Goal: Register for event/course

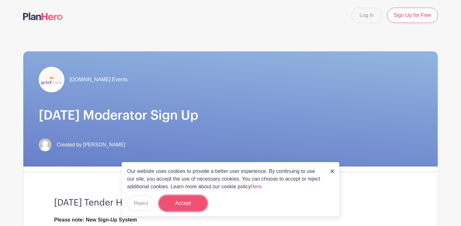
click at [187, 204] on button "Accept" at bounding box center [183, 203] width 48 height 15
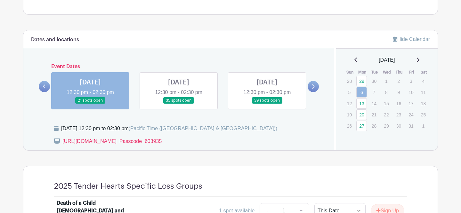
scroll to position [331, 0]
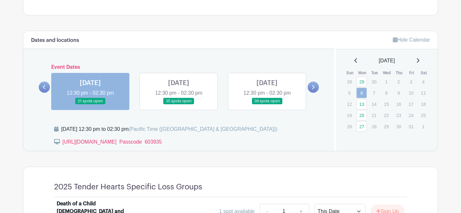
click at [179, 105] on link at bounding box center [179, 105] width 0 height 0
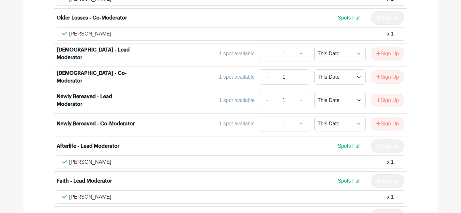
scroll to position [1809, 0]
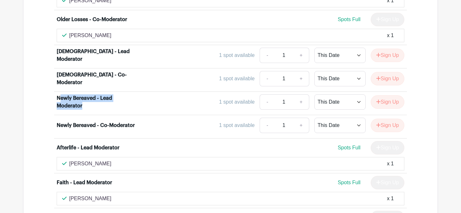
drag, startPoint x: 59, startPoint y: 20, endPoint x: 85, endPoint y: 29, distance: 27.1
click at [85, 94] on div "Newly Bereaved - Lead Moderator" at bounding box center [96, 101] width 79 height 15
click at [71, 94] on div "Newly Bereaved - Lead Moderator" at bounding box center [96, 101] width 79 height 15
drag, startPoint x: 56, startPoint y: 20, endPoint x: 84, endPoint y: 29, distance: 28.8
click at [84, 92] on li "Newly Bereaved - Lead Moderator 1 spot available - 1 + This Date Select Dates S…" at bounding box center [230, 103] width 353 height 23
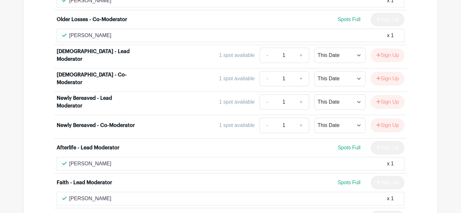
click at [86, 94] on div "Newly Bereaved - Lead Moderator" at bounding box center [96, 101] width 79 height 15
drag, startPoint x: 57, startPoint y: 20, endPoint x: 86, endPoint y: 28, distance: 30.8
click at [86, 92] on li "Newly Bereaved - Lead Moderator 1 spot available - 1 + This Date Select Dates S…" at bounding box center [230, 103] width 353 height 23
click at [78, 94] on div "Newly Bereaved - Lead Moderator" at bounding box center [96, 101] width 79 height 15
drag, startPoint x: 58, startPoint y: 19, endPoint x: 88, endPoint y: 28, distance: 31.0
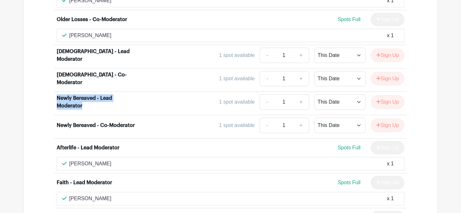
click at [88, 94] on div "Newly Bereaved - Lead Moderator" at bounding box center [96, 101] width 79 height 15
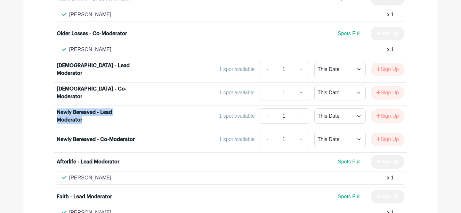
scroll to position [1793, 0]
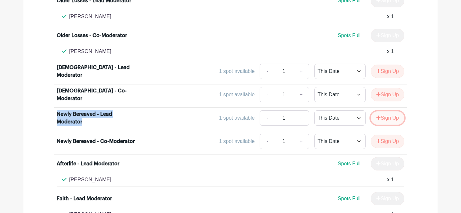
click at [388, 111] on button "Sign Up" at bounding box center [388, 117] width 34 height 13
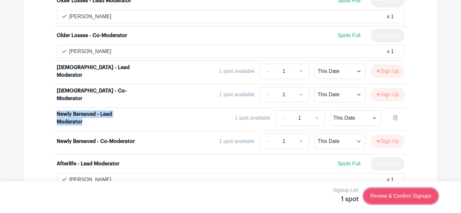
click at [413, 199] on link "Review & Confirm Signups" at bounding box center [401, 196] width 74 height 15
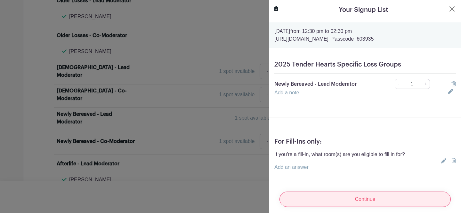
click at [351, 200] on input "Continue" at bounding box center [365, 199] width 171 height 15
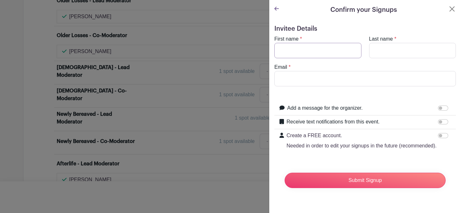
click at [290, 53] on input "First name" at bounding box center [317, 50] width 87 height 15
type input "Plama"
click at [374, 53] on input "Last name" at bounding box center [412, 50] width 87 height 15
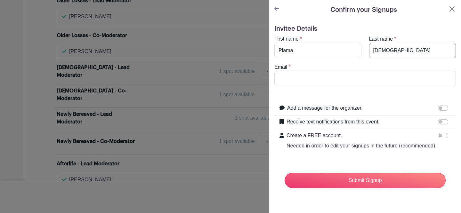
type input "[DEMOGRAPHIC_DATA]"
click at [305, 83] on input "Email" at bounding box center [365, 78] width 182 height 15
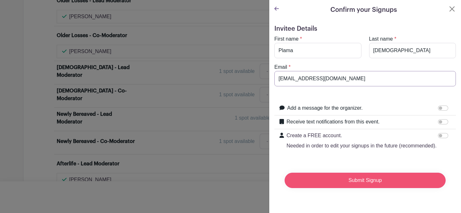
type input "[EMAIL_ADDRESS][DOMAIN_NAME]"
click at [349, 182] on input "Submit Signup" at bounding box center [365, 180] width 161 height 15
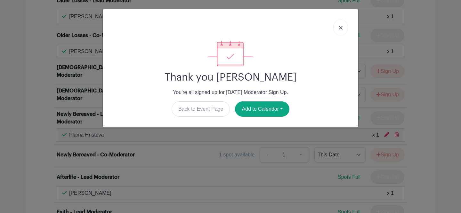
click at [342, 29] on img at bounding box center [341, 28] width 4 height 4
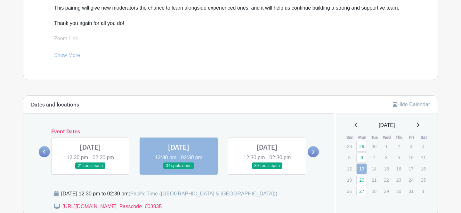
scroll to position [265, 0]
